Goal: Navigation & Orientation: Find specific page/section

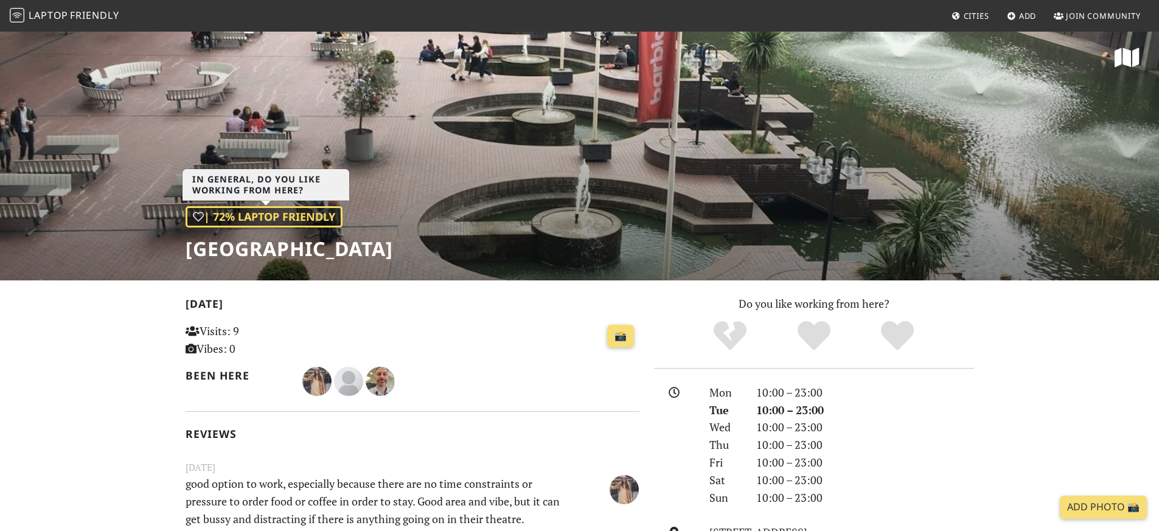
scroll to position [356, 0]
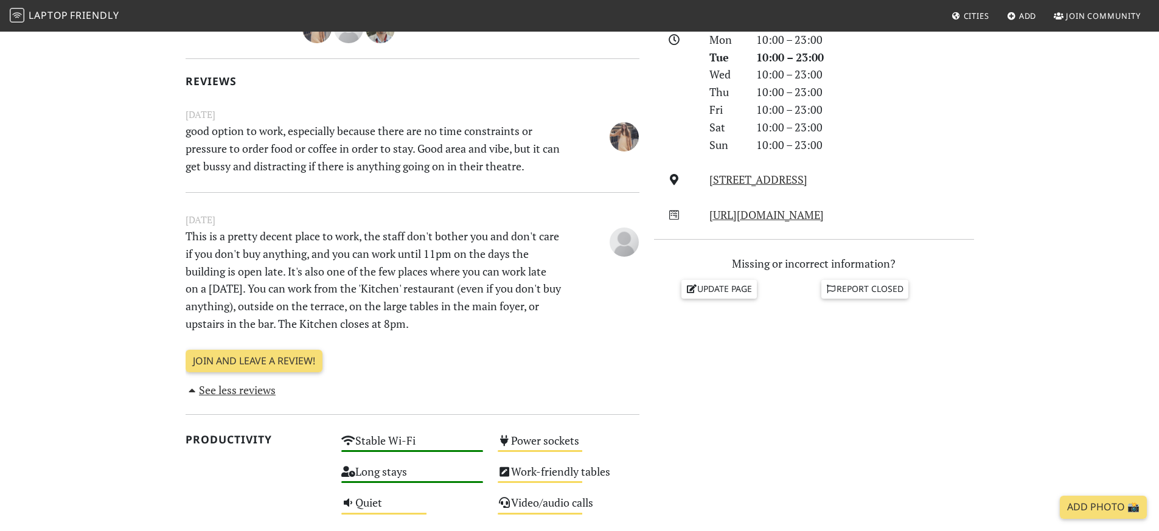
click at [49, 15] on span "Laptop" at bounding box center [49, 15] width 40 height 13
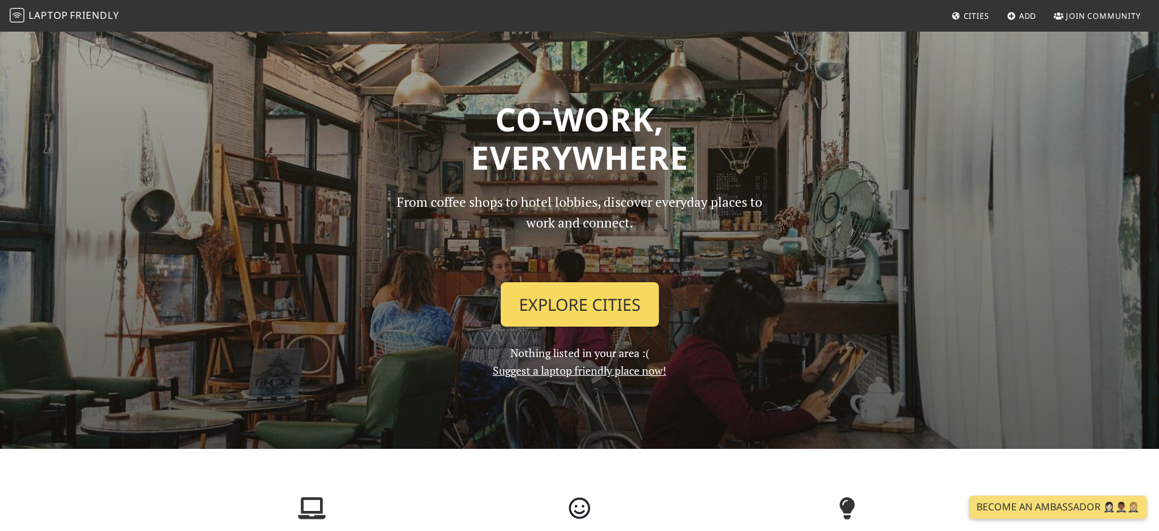
click at [550, 301] on link "Explore Cities" at bounding box center [579, 304] width 158 height 45
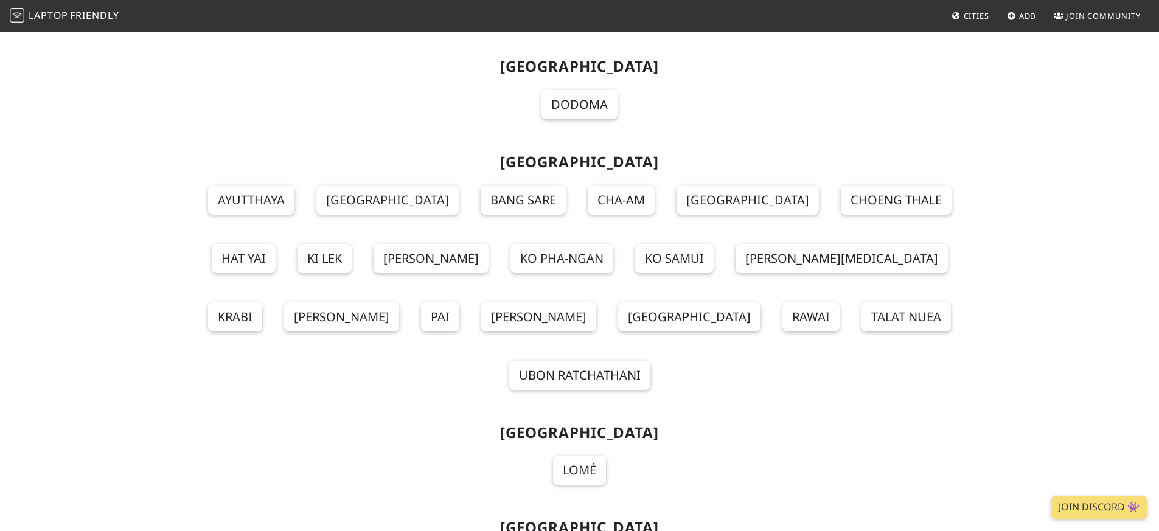
scroll to position [13240, 0]
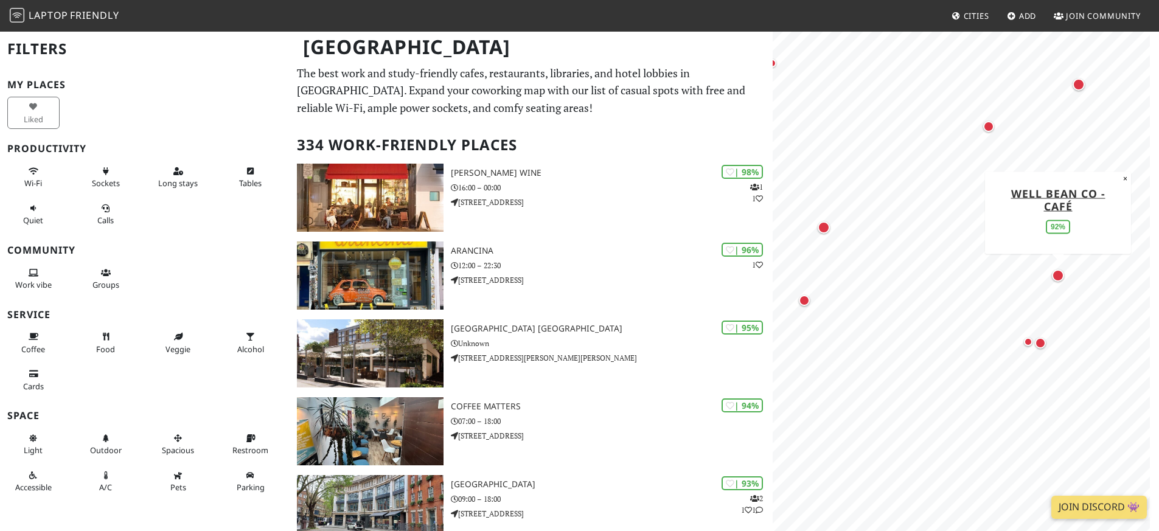
click at [1059, 277] on div "Map marker" at bounding box center [1057, 275] width 12 height 12
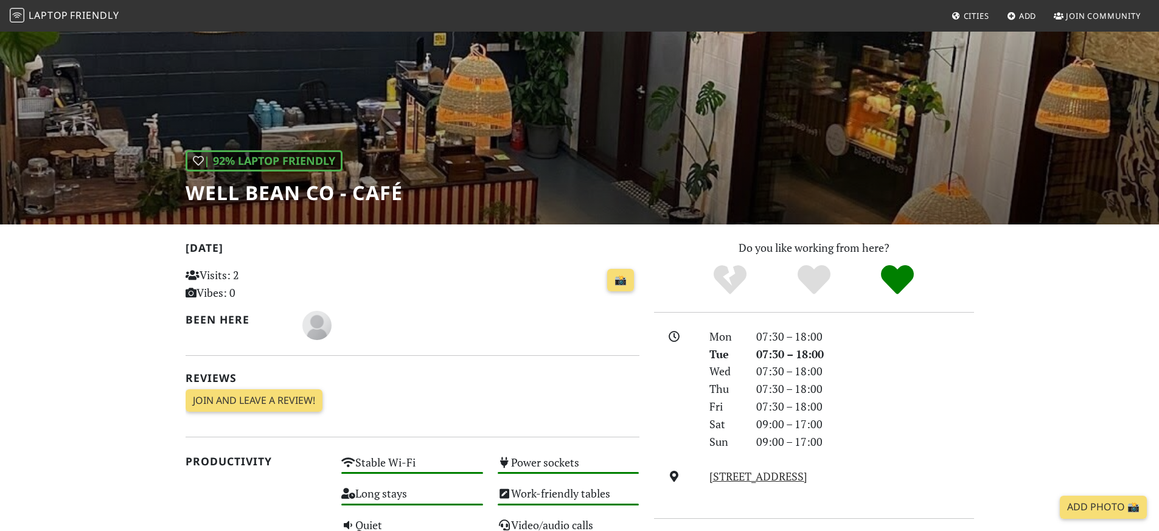
scroll to position [19, 0]
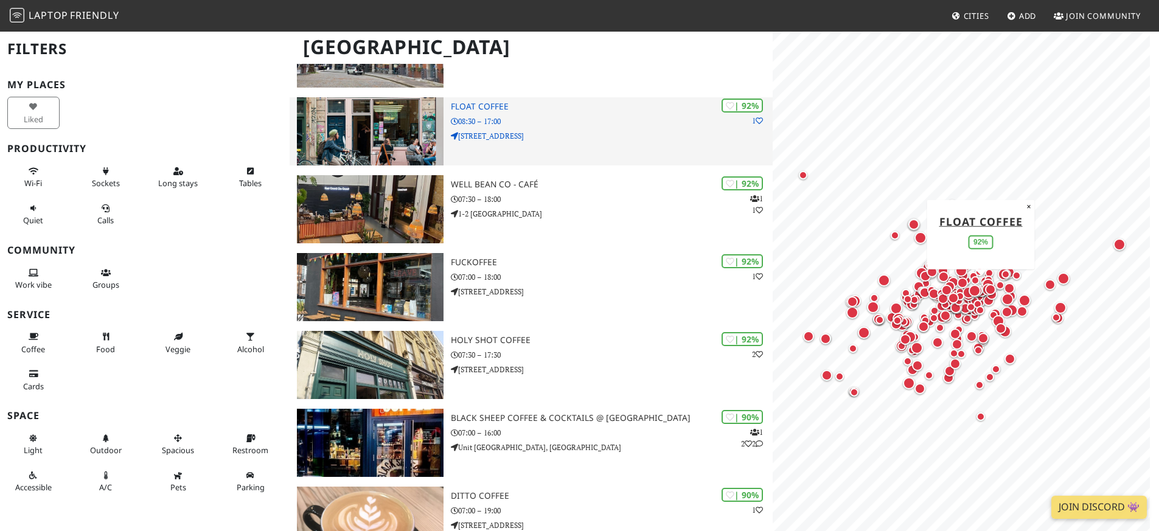
scroll to position [484, 0]
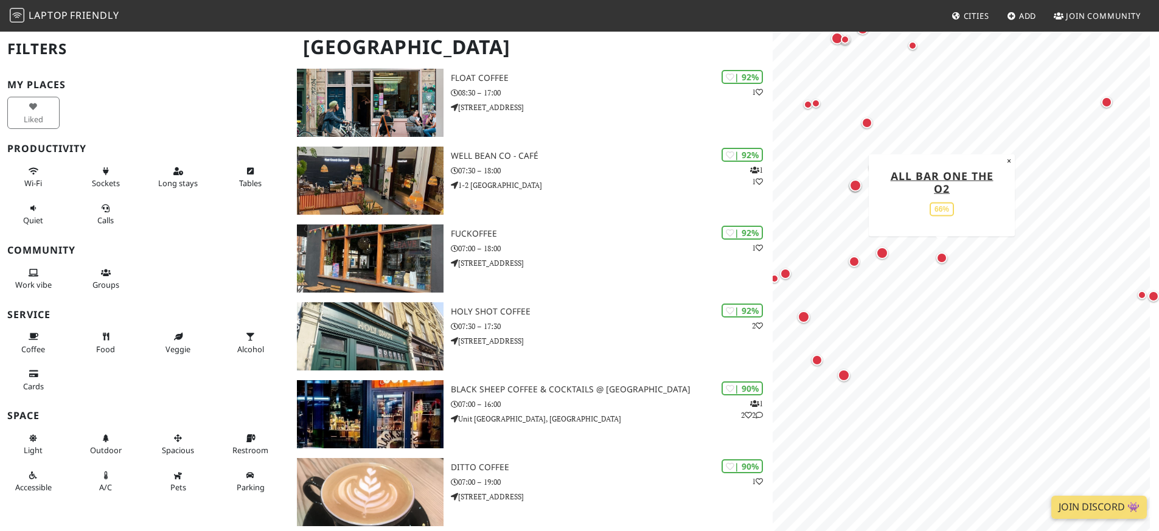
click at [940, 255] on div "Map marker" at bounding box center [941, 257] width 11 height 11
